Goal: Book appointment/travel/reservation

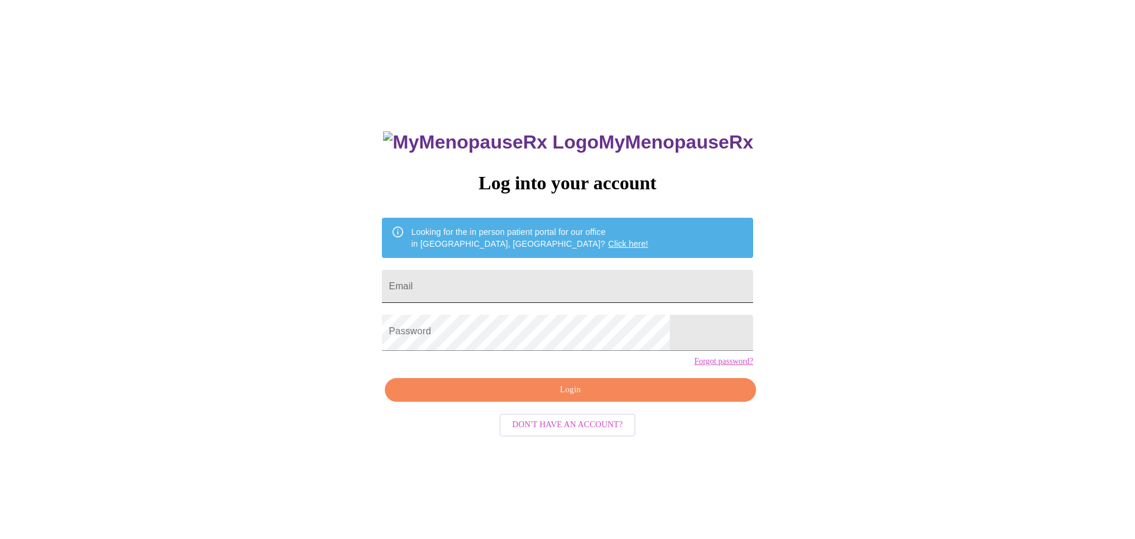
click at [503, 283] on input "Email" at bounding box center [567, 286] width 371 height 33
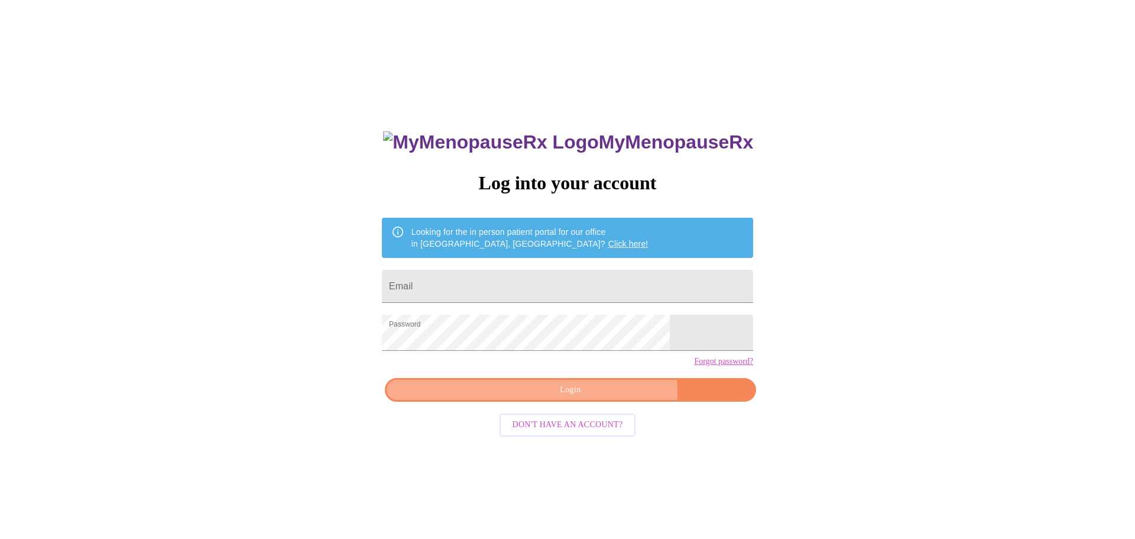
click at [573, 397] on span "Login" at bounding box center [570, 390] width 344 height 15
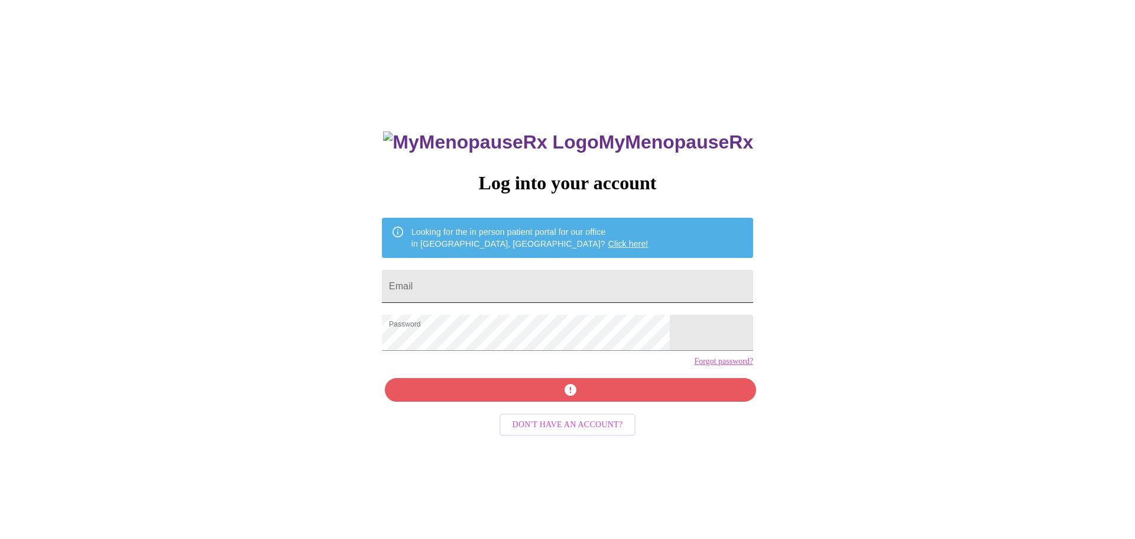
click at [467, 296] on input "Email" at bounding box center [567, 286] width 371 height 33
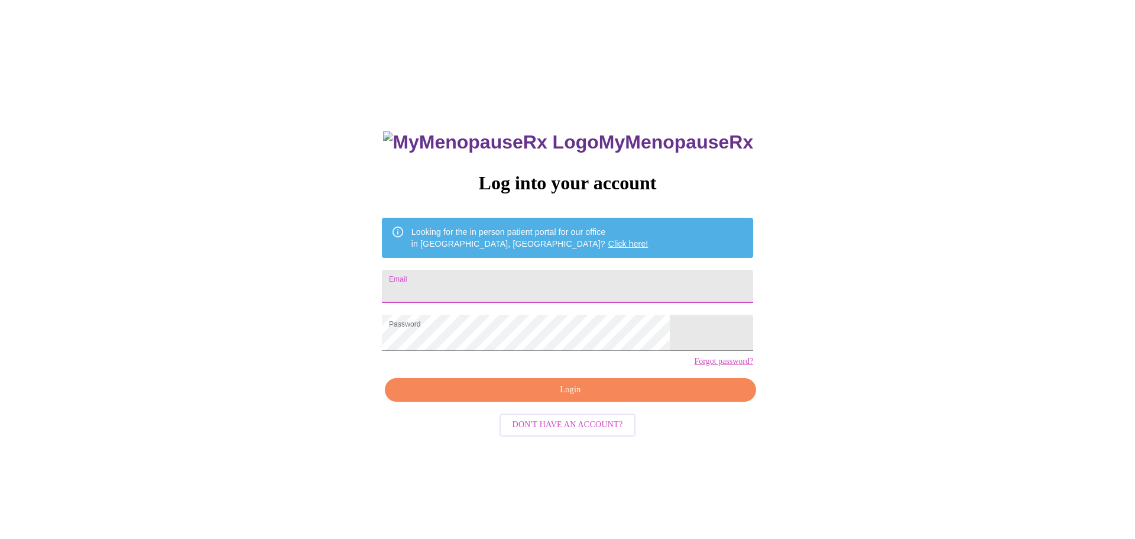
paste input "[EMAIL_ADDRESS][DOMAIN_NAME]"
type input "[EMAIL_ADDRESS][DOMAIN_NAME]"
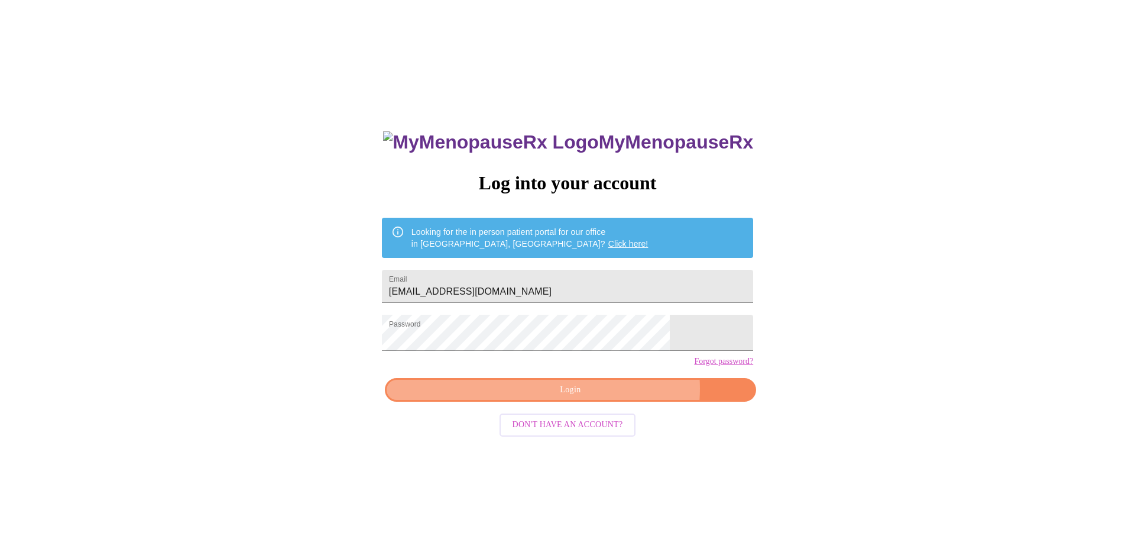
drag, startPoint x: 584, startPoint y: 419, endPoint x: 592, endPoint y: 414, distance: 9.0
click at [584, 397] on span "Login" at bounding box center [570, 390] width 344 height 15
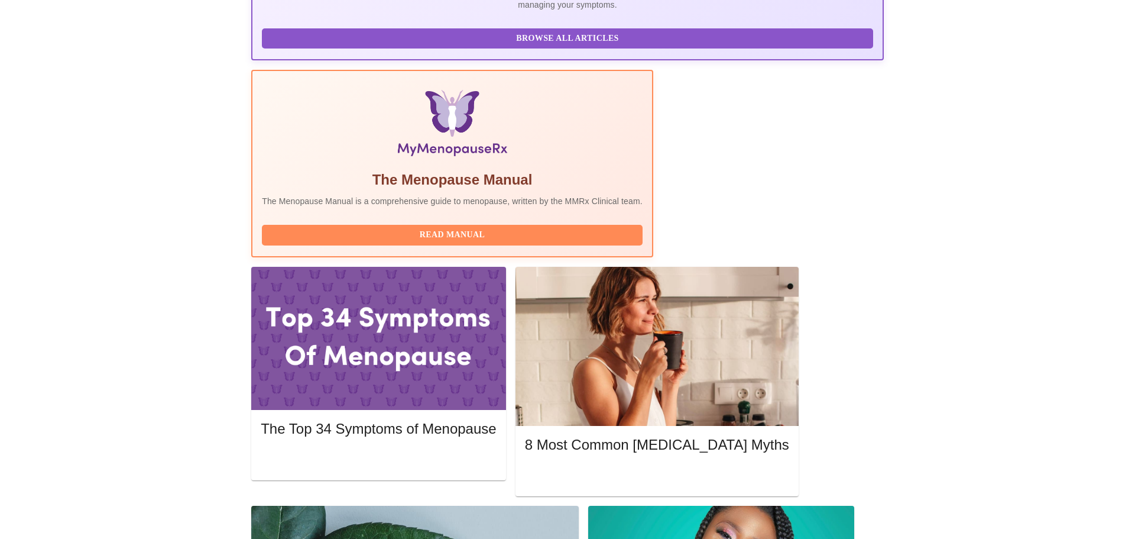
scroll to position [316, 0]
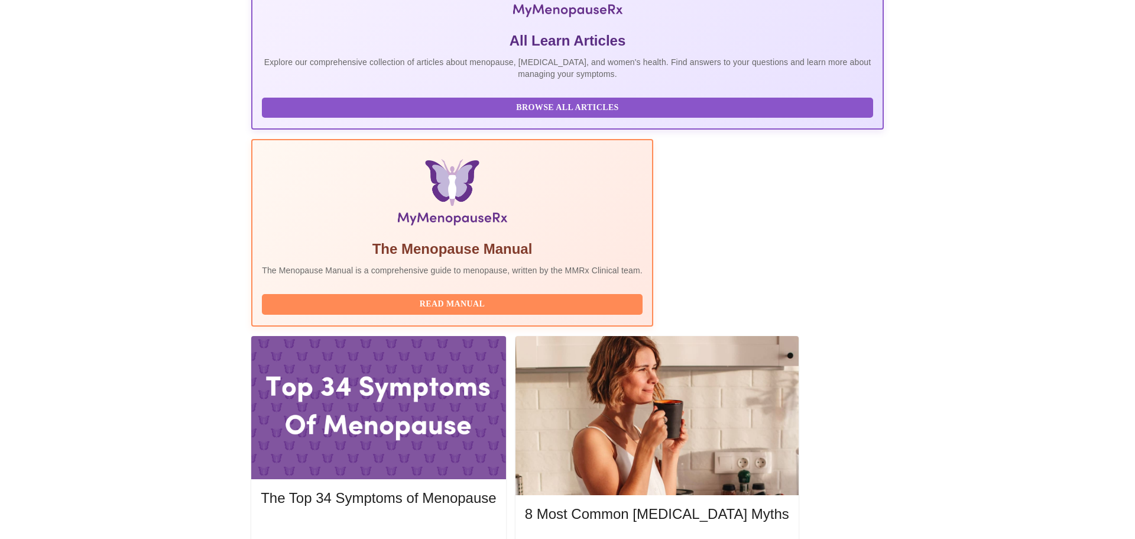
scroll to position [0, 0]
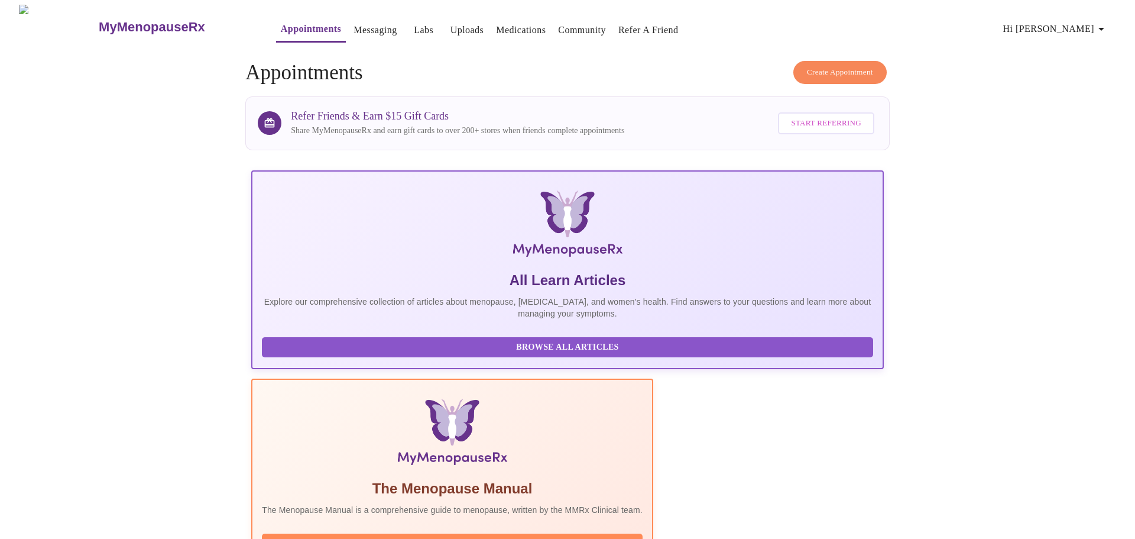
click at [354, 27] on link "Messaging" at bounding box center [375, 30] width 43 height 17
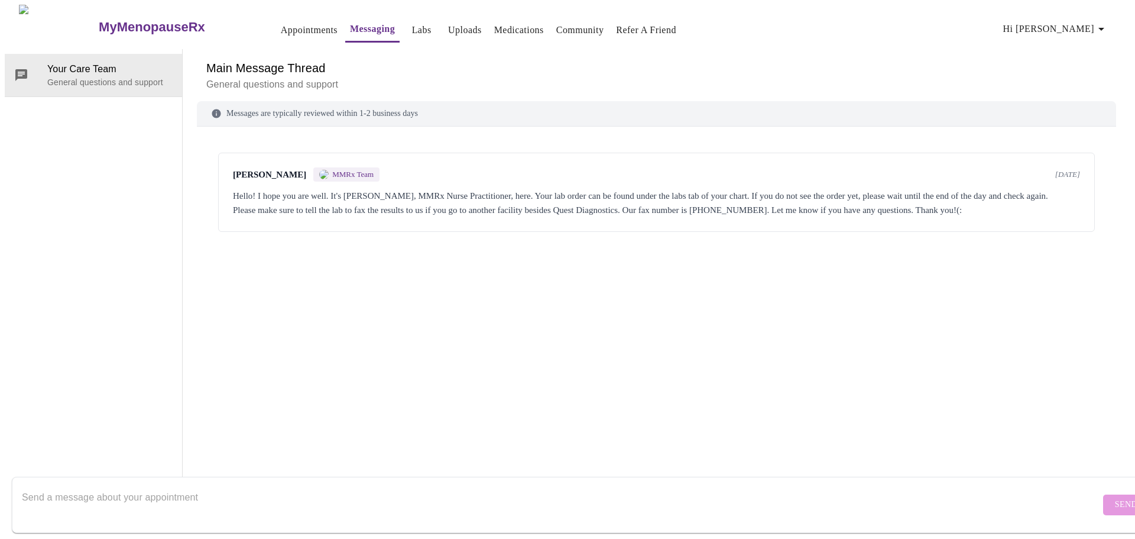
click at [412, 25] on link "Labs" at bounding box center [422, 30] width 20 height 17
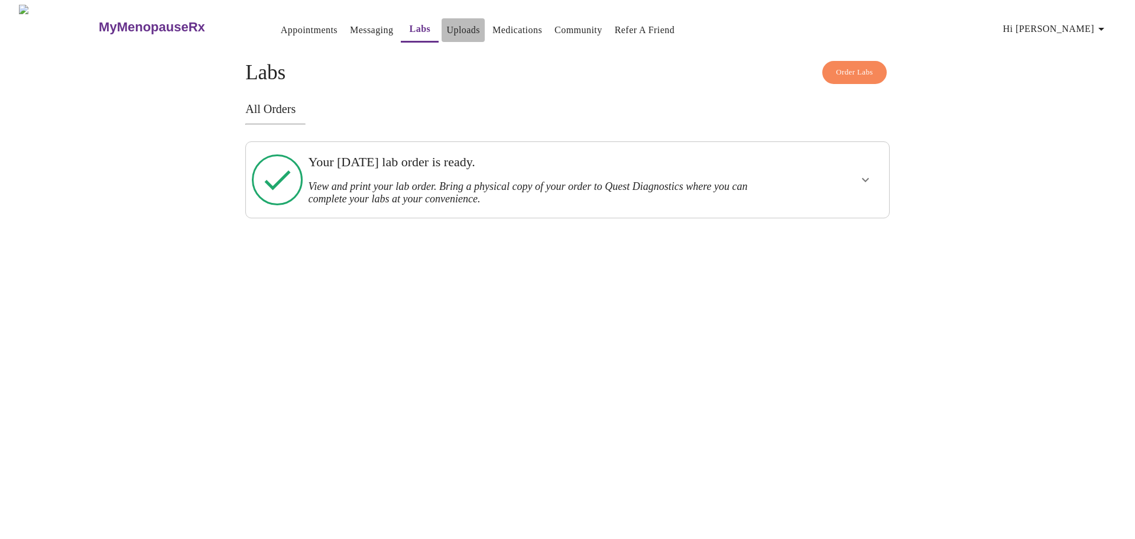
click at [446, 25] on link "Uploads" at bounding box center [463, 30] width 34 height 17
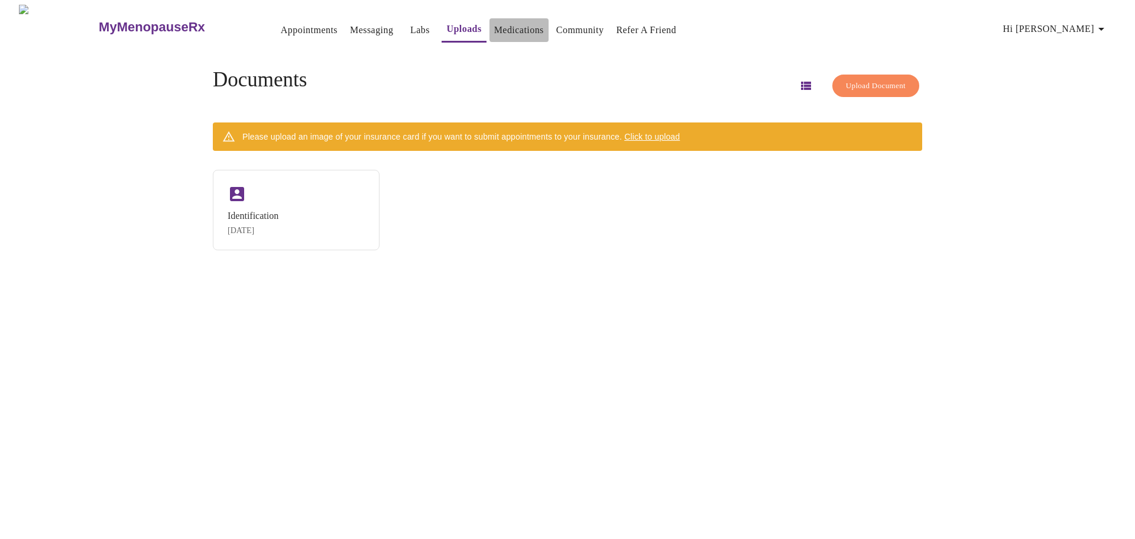
click at [494, 32] on link "Medications" at bounding box center [519, 30] width 50 height 17
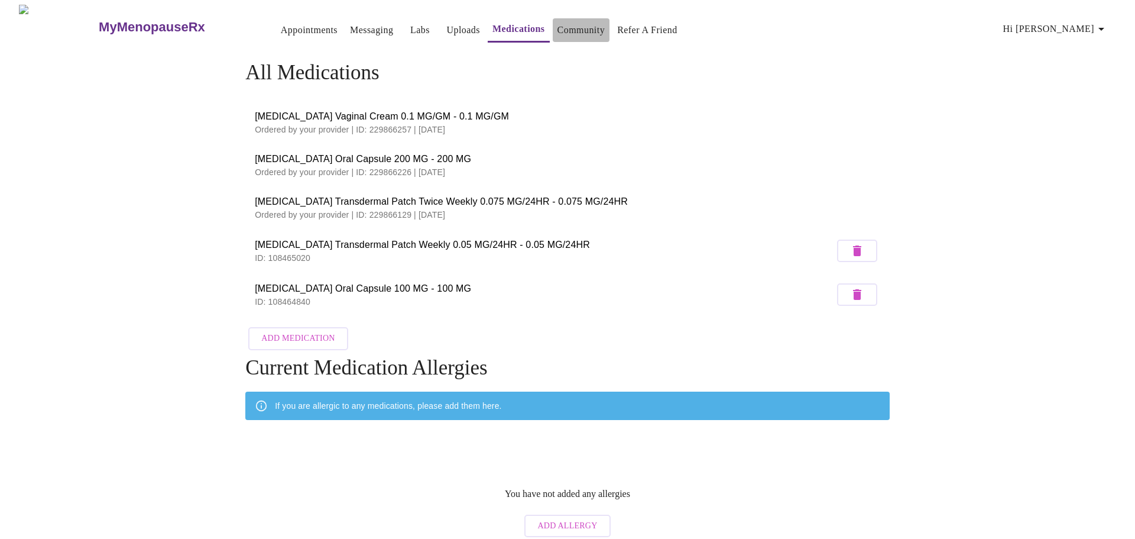
click at [553, 34] on button "Community" at bounding box center [581, 30] width 57 height 24
click at [281, 24] on link "Appointments" at bounding box center [309, 30] width 57 height 17
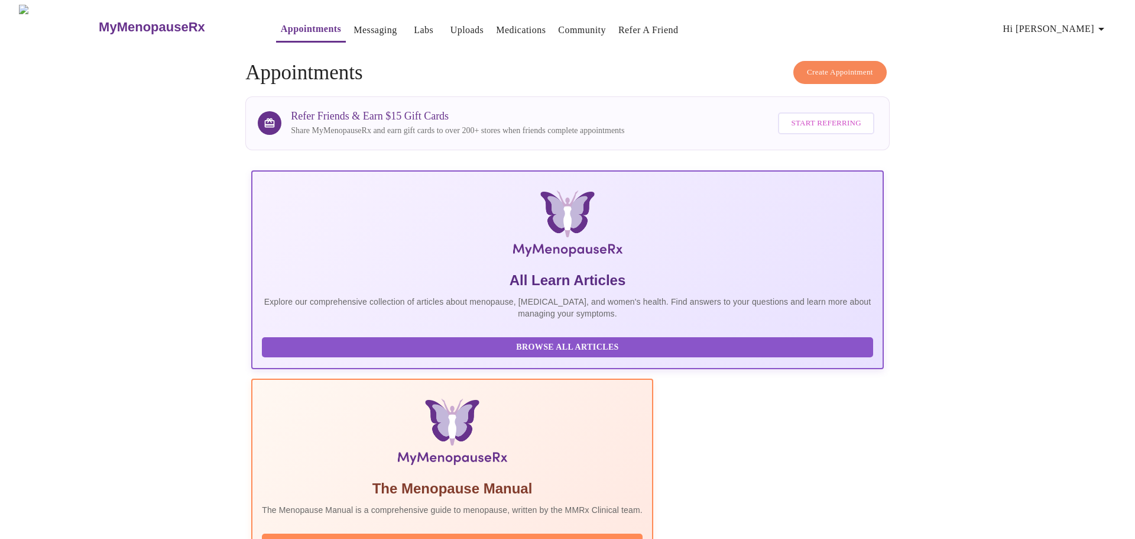
click at [809, 70] on span "Create Appointment" at bounding box center [840, 73] width 66 height 14
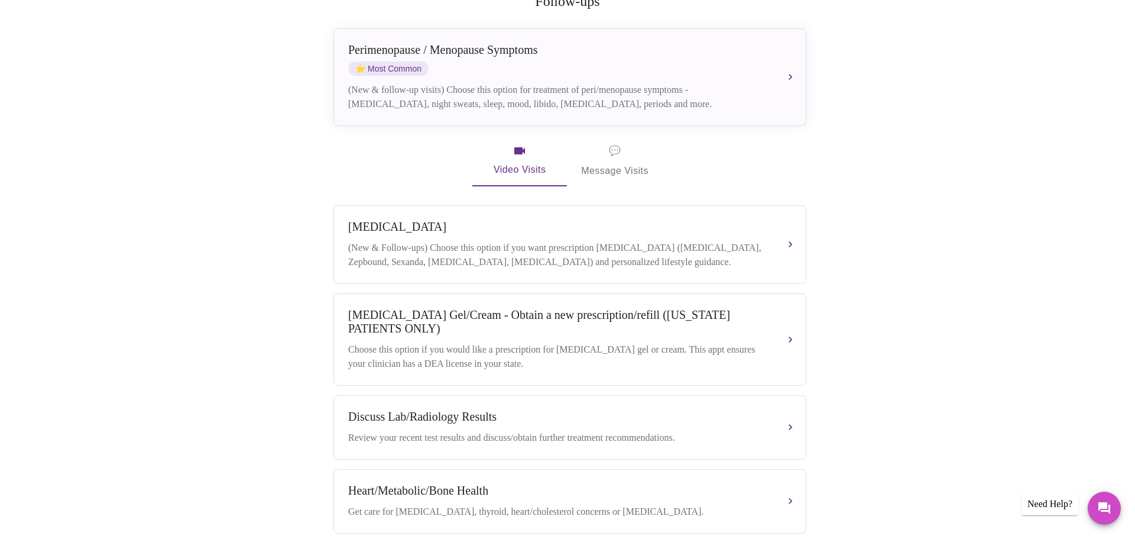
scroll to position [131, 0]
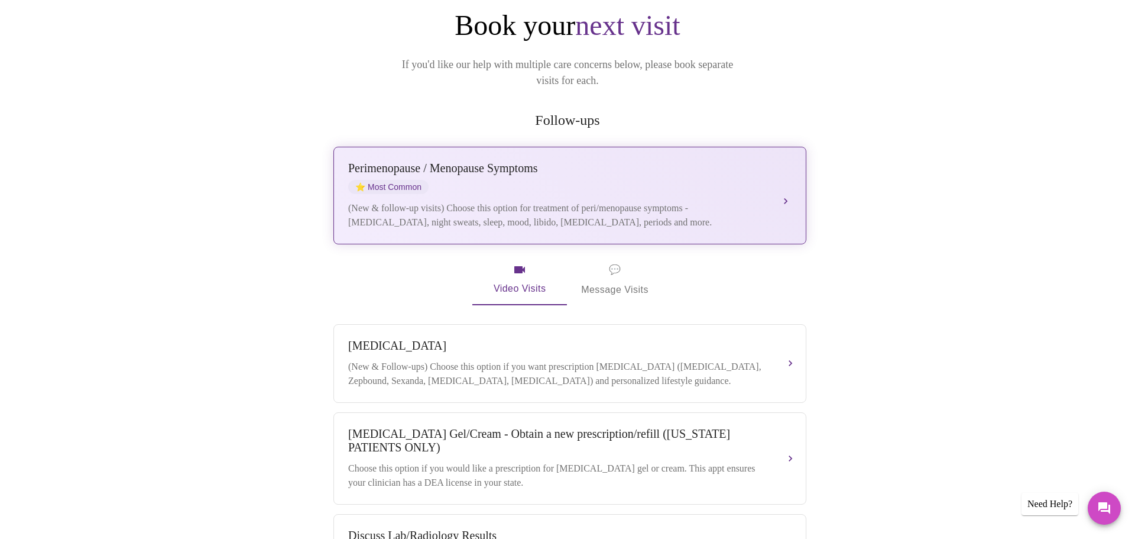
click at [763, 201] on div "(New & follow-up visits) Choose this option for treatment of peri/menopause sym…" at bounding box center [558, 215] width 420 height 28
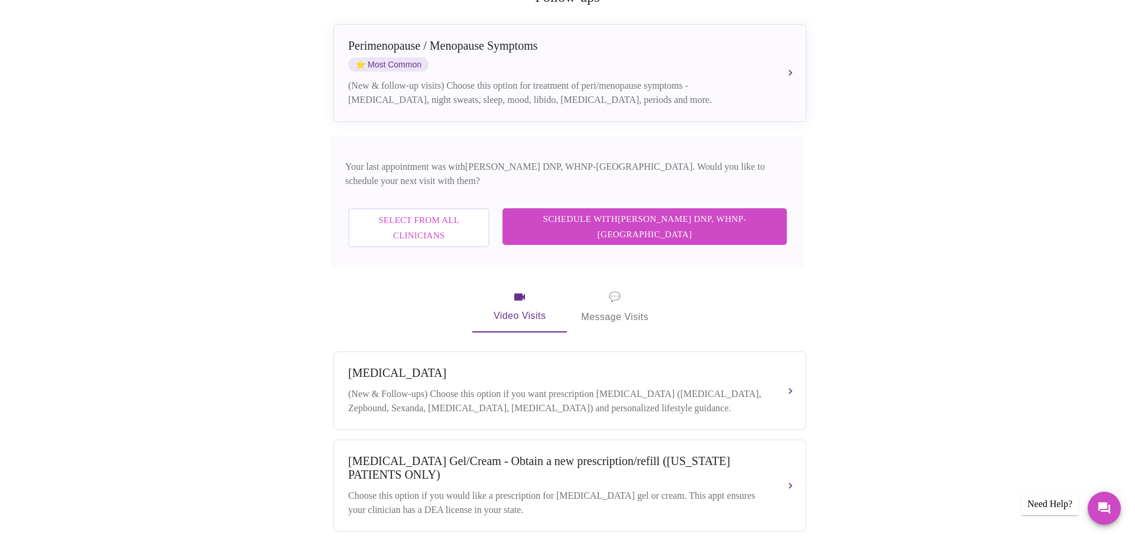
scroll to position [255, 0]
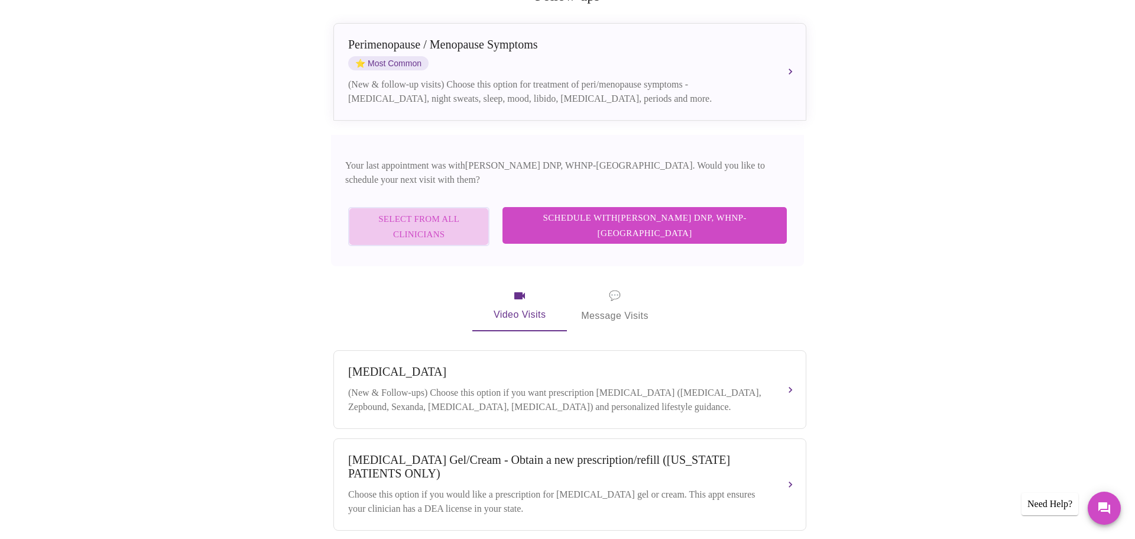
click at [406, 211] on span "Select from All Clinicians" at bounding box center [418, 226] width 115 height 31
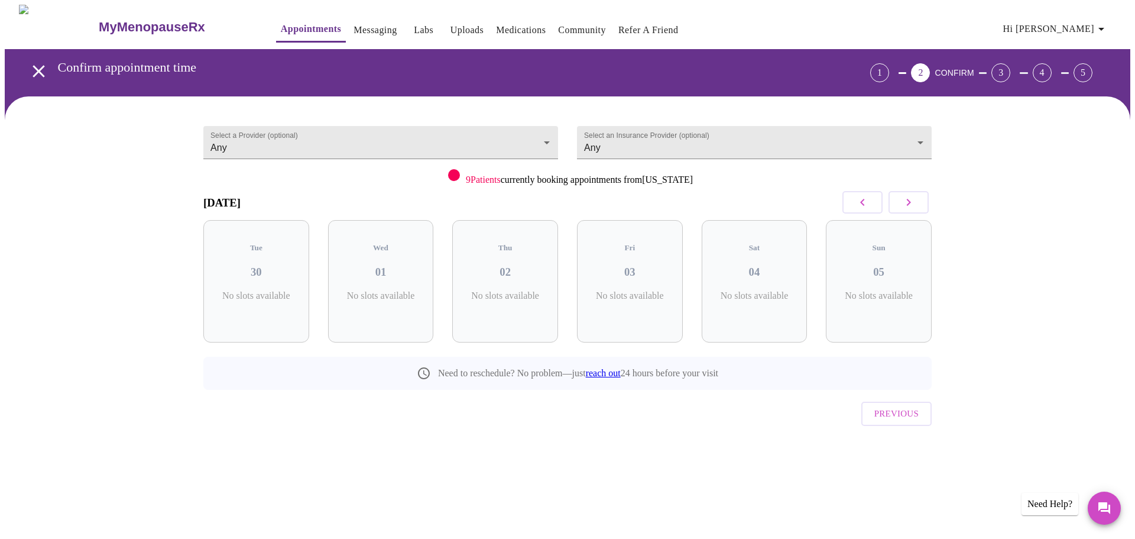
scroll to position [0, 0]
click at [917, 208] on button "button" at bounding box center [909, 202] width 40 height 22
click at [593, 265] on h3 "20" at bounding box center [629, 271] width 87 height 13
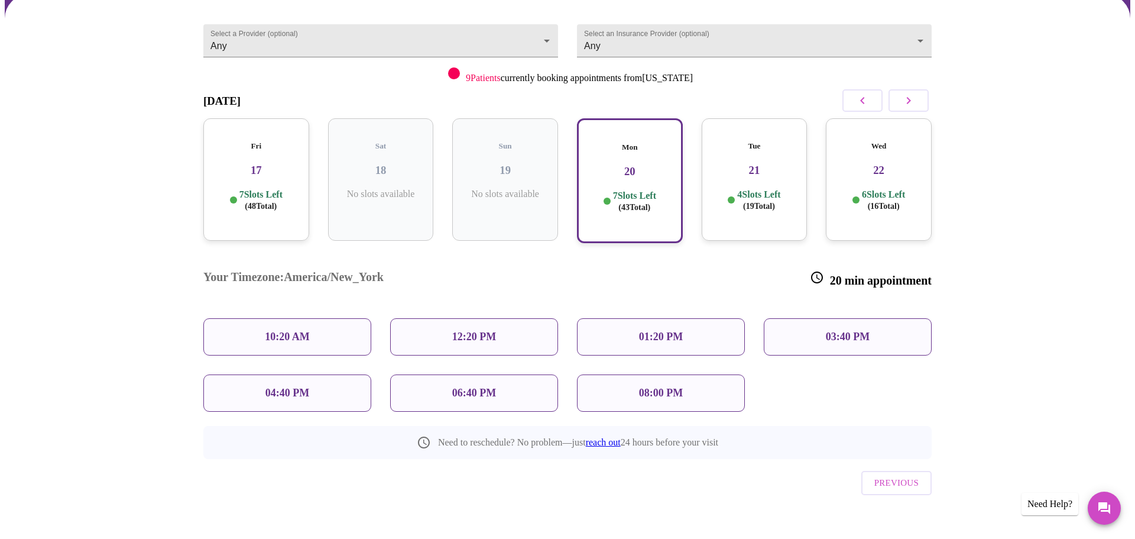
scroll to position [102, 0]
click at [839, 330] on p "03:40 PM" at bounding box center [848, 336] width 44 height 12
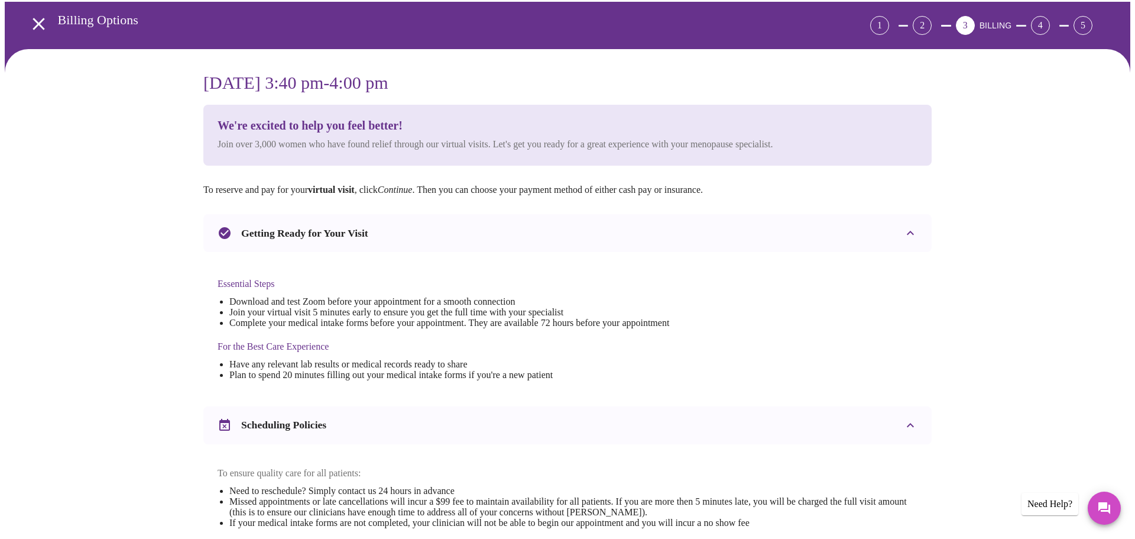
scroll to position [0, 0]
